Goal: Navigation & Orientation: Find specific page/section

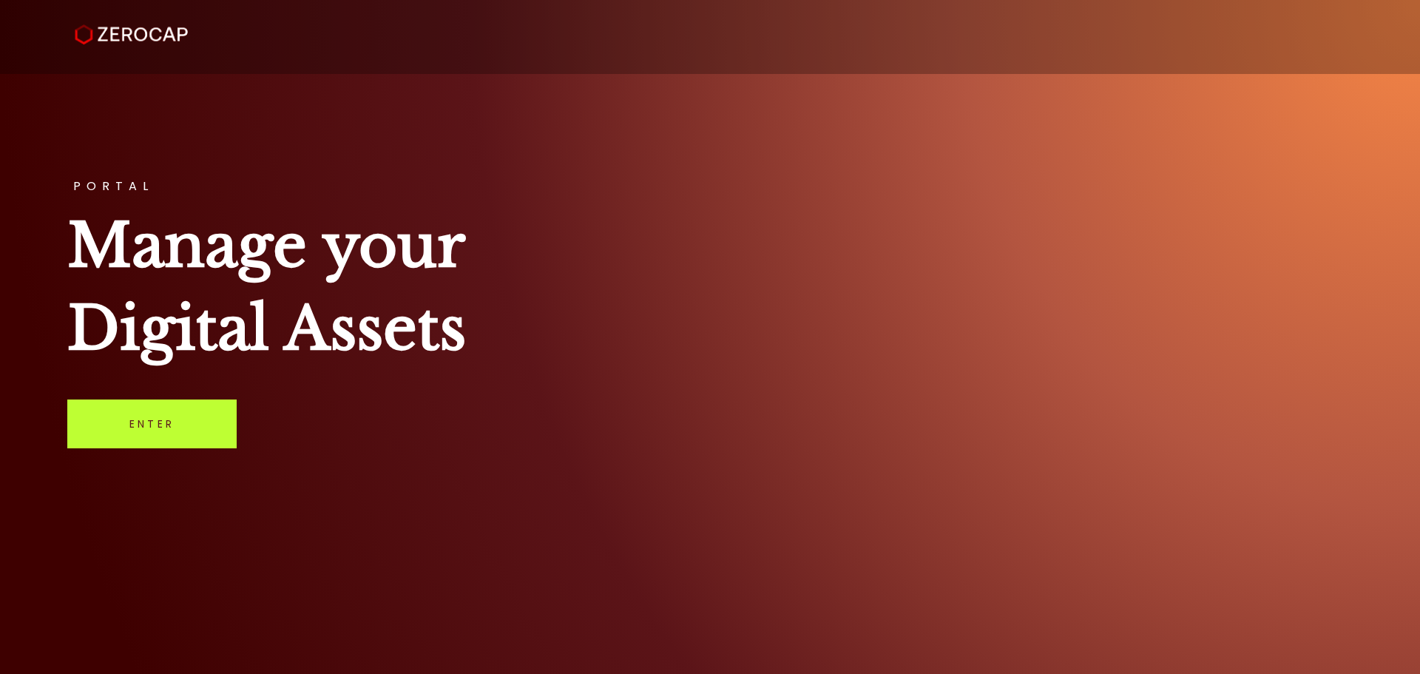
click at [180, 419] on link "Enter" at bounding box center [151, 423] width 169 height 49
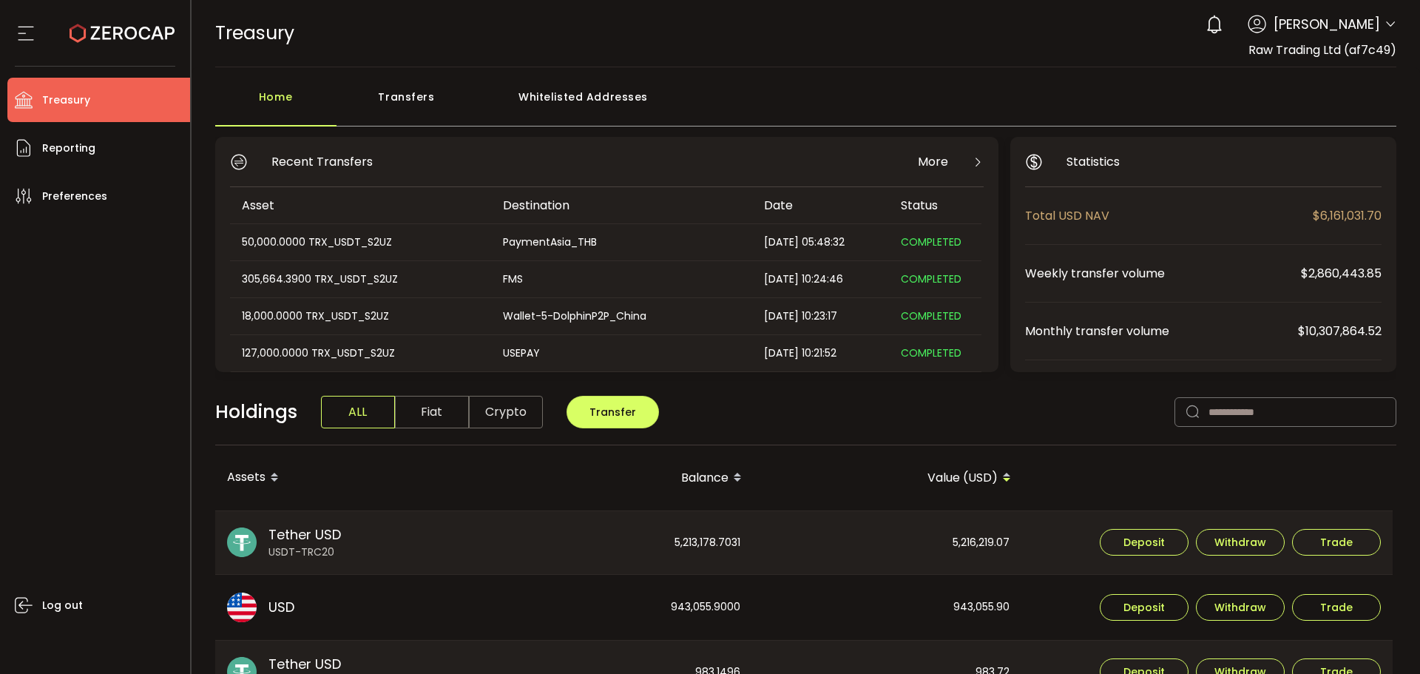
drag, startPoint x: 1382, startPoint y: 18, endPoint x: 1349, endPoint y: 92, distance: 81.1
click at [1385, 18] on span at bounding box center [1391, 25] width 12 height 15
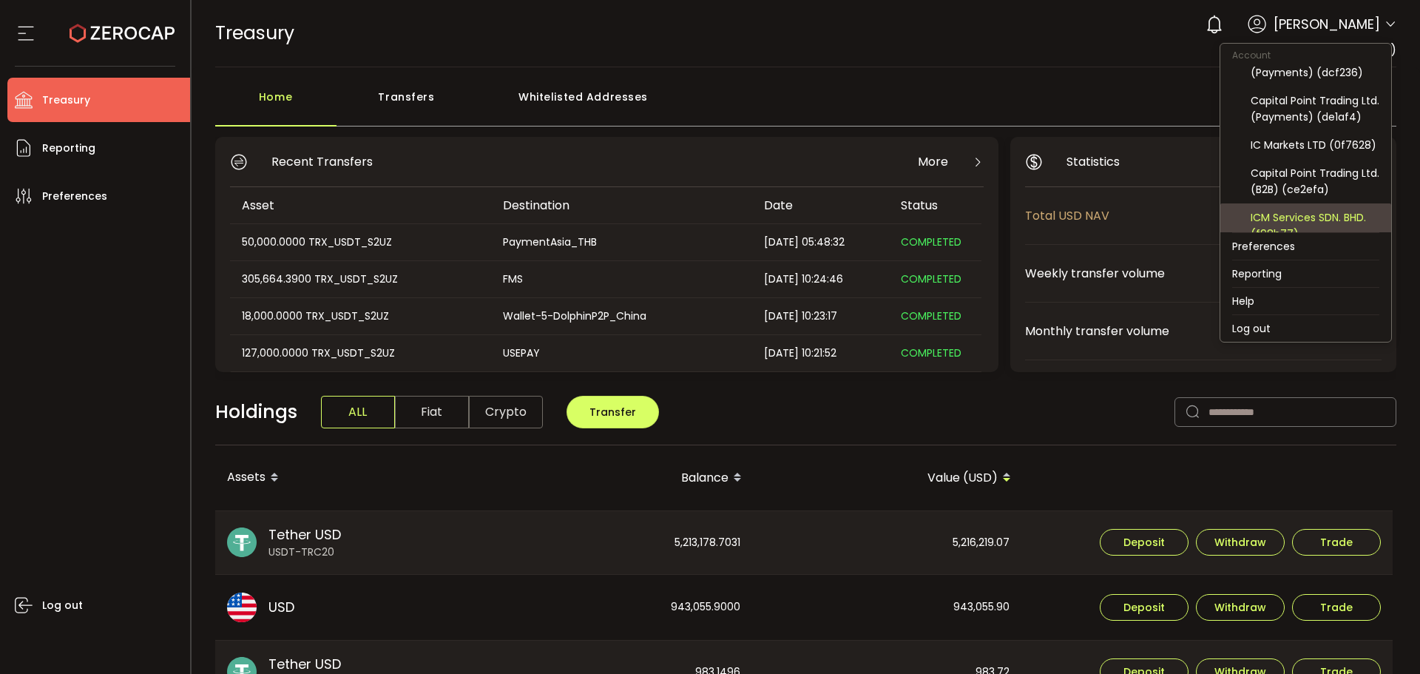
scroll to position [148, 0]
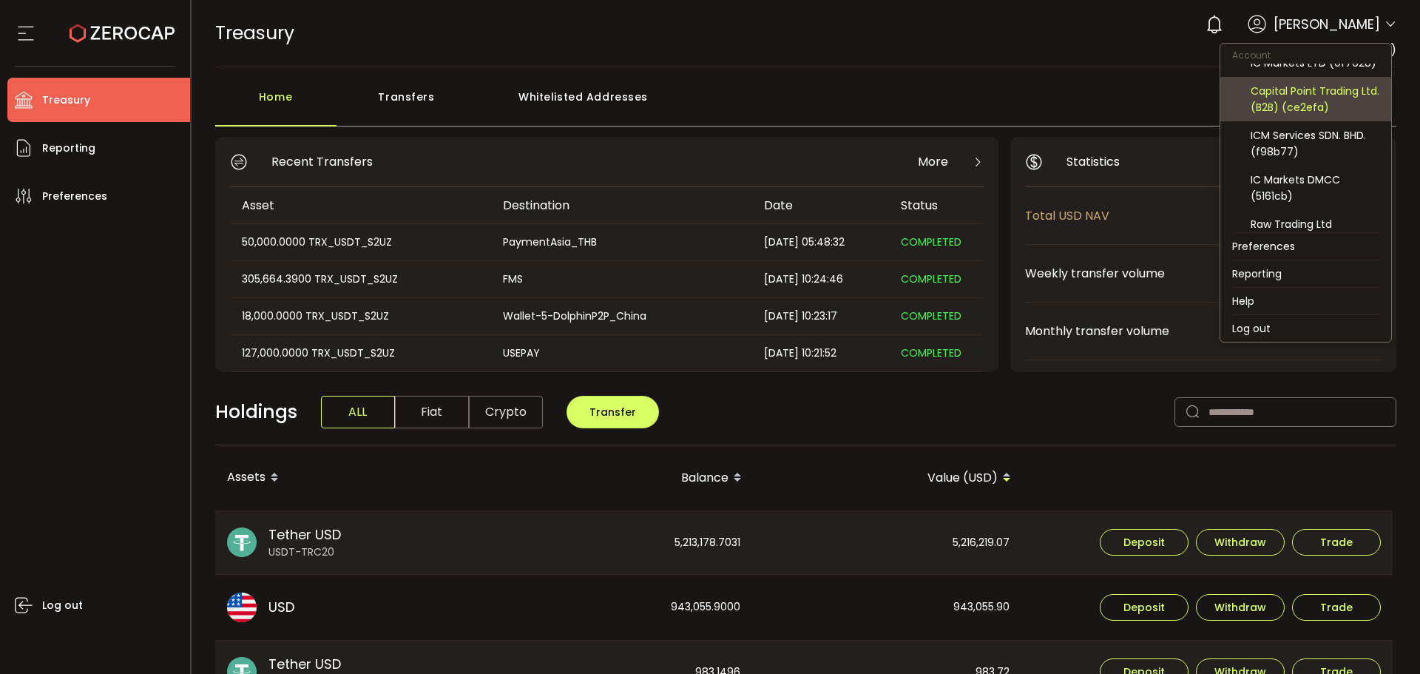
click at [1314, 115] on div "Capital Point Trading Ltd. (B2B) (ce2efa)" at bounding box center [1315, 99] width 129 height 33
